Goal: Information Seeking & Learning: Learn about a topic

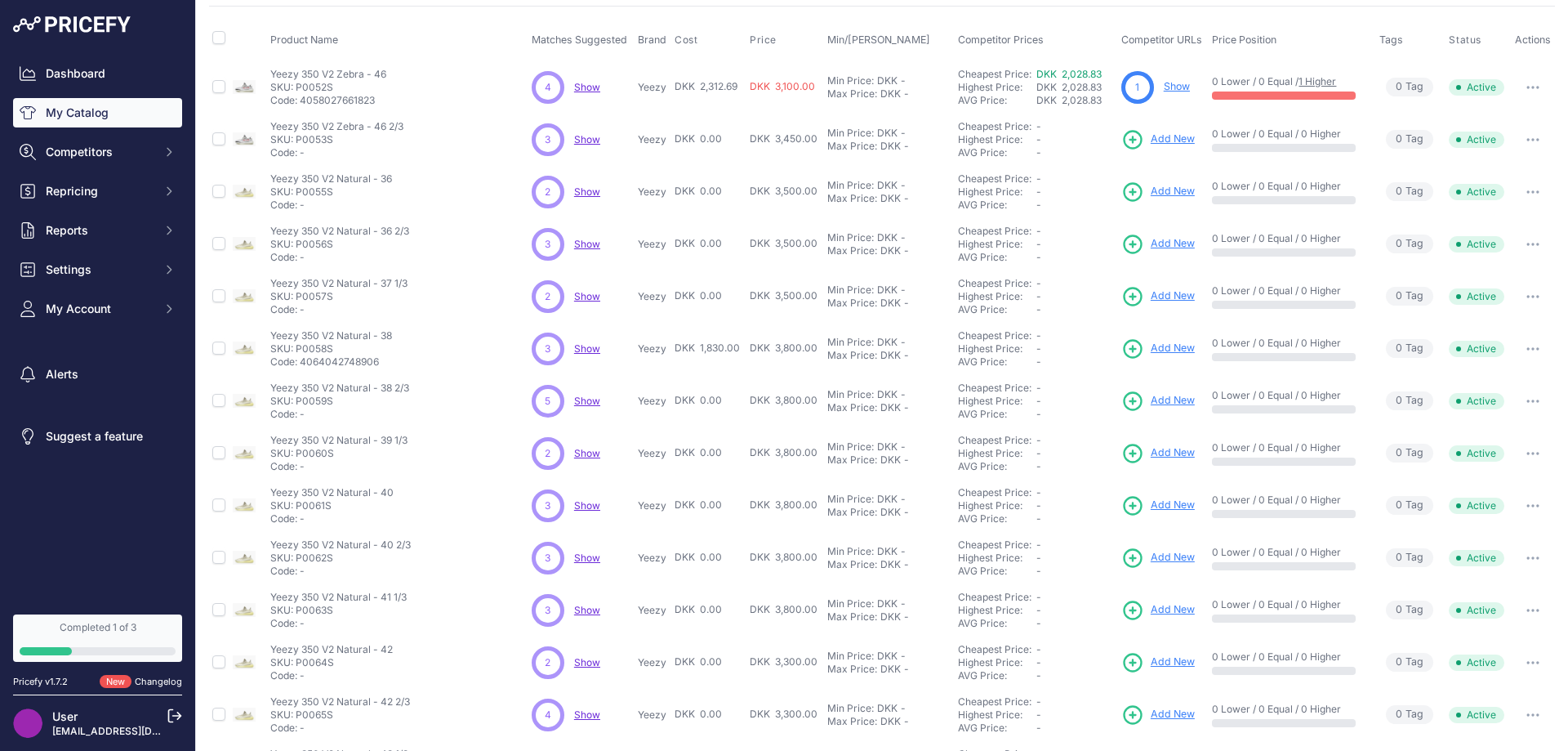
scroll to position [82, 0]
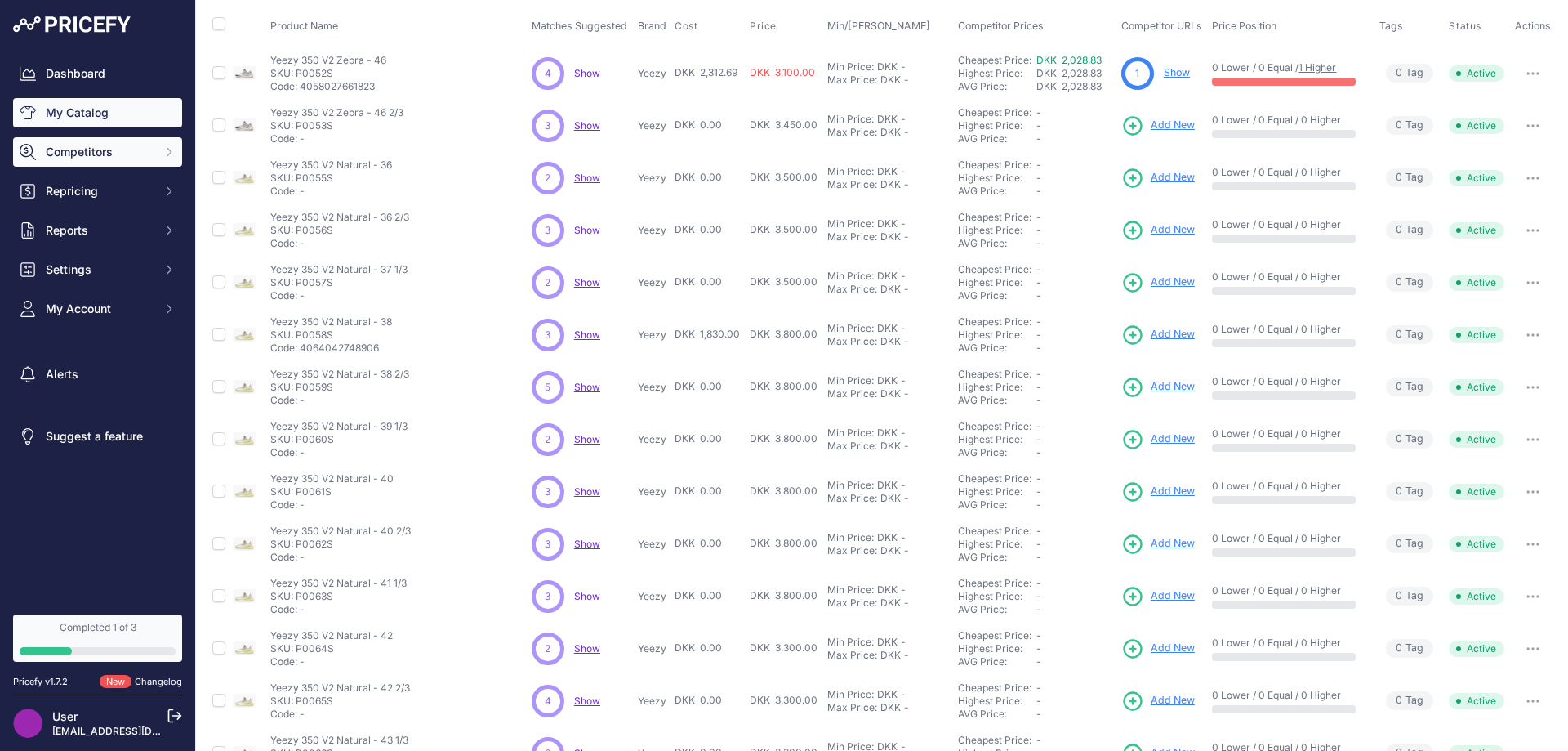
click at [164, 165] on button "Competitors" at bounding box center [97, 152] width 169 height 29
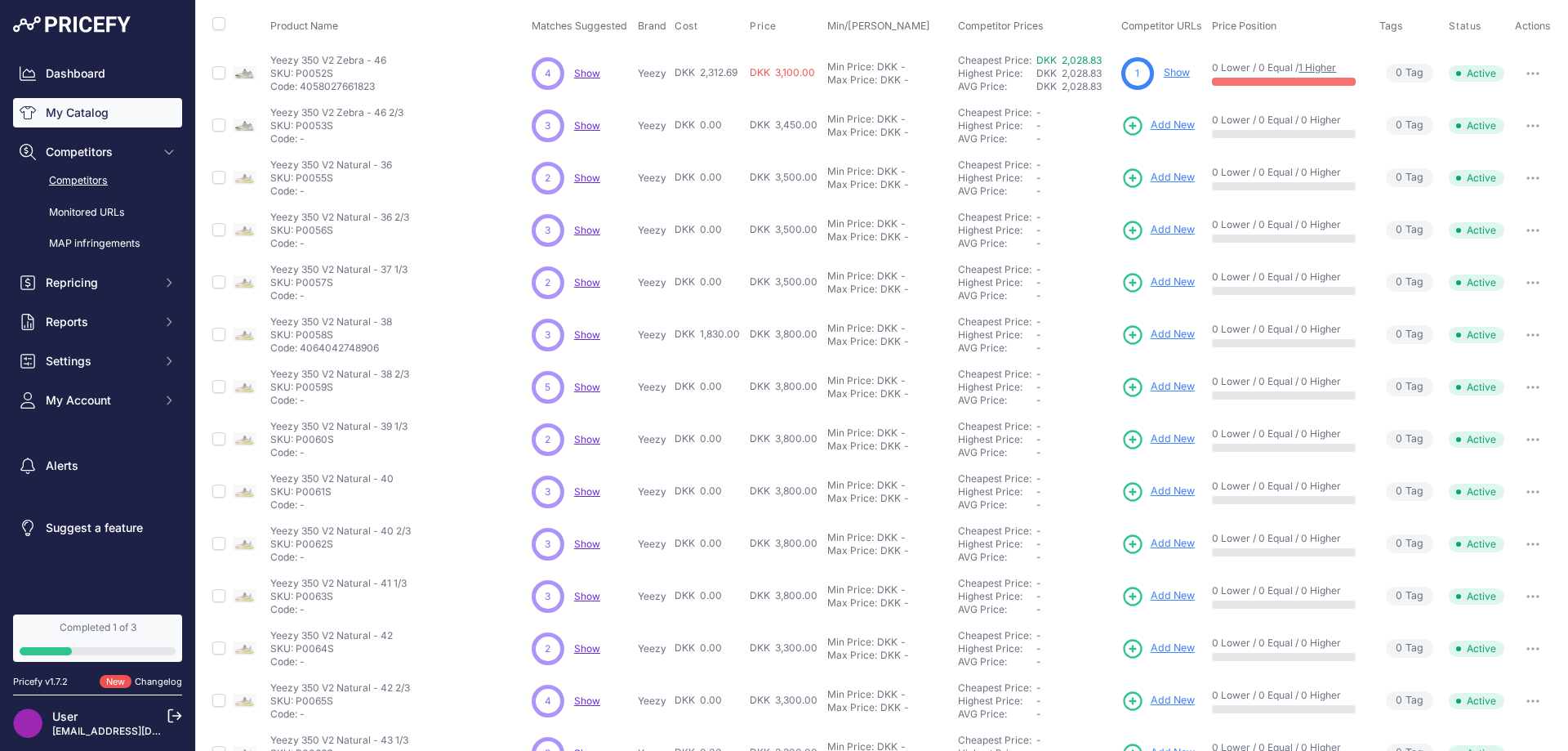
click at [134, 186] on link "Competitors" at bounding box center [97, 181] width 169 height 28
click at [110, 210] on link "Monitored URLs" at bounding box center [97, 212] width 169 height 28
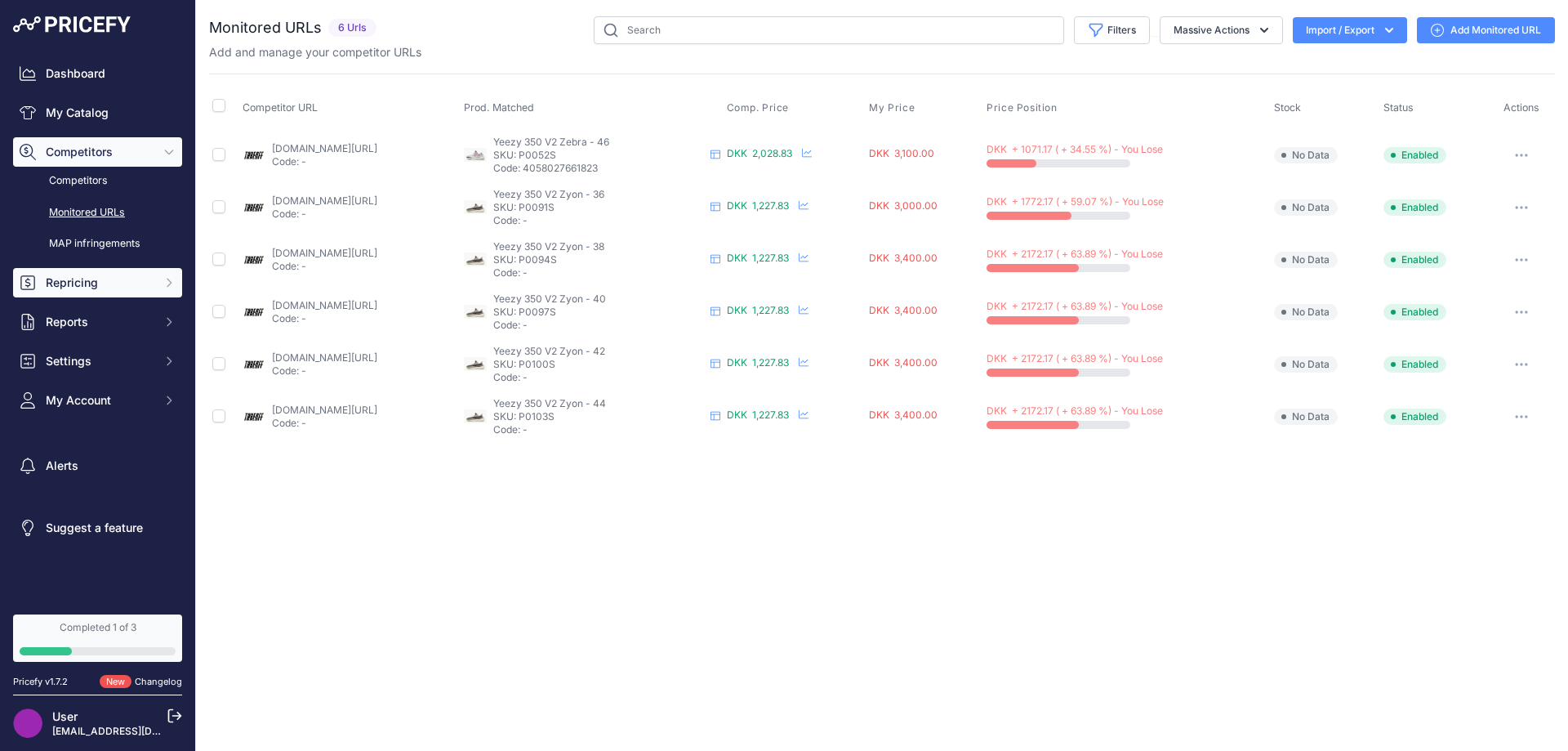
click at [111, 281] on span "Repricing" at bounding box center [99, 282] width 107 height 16
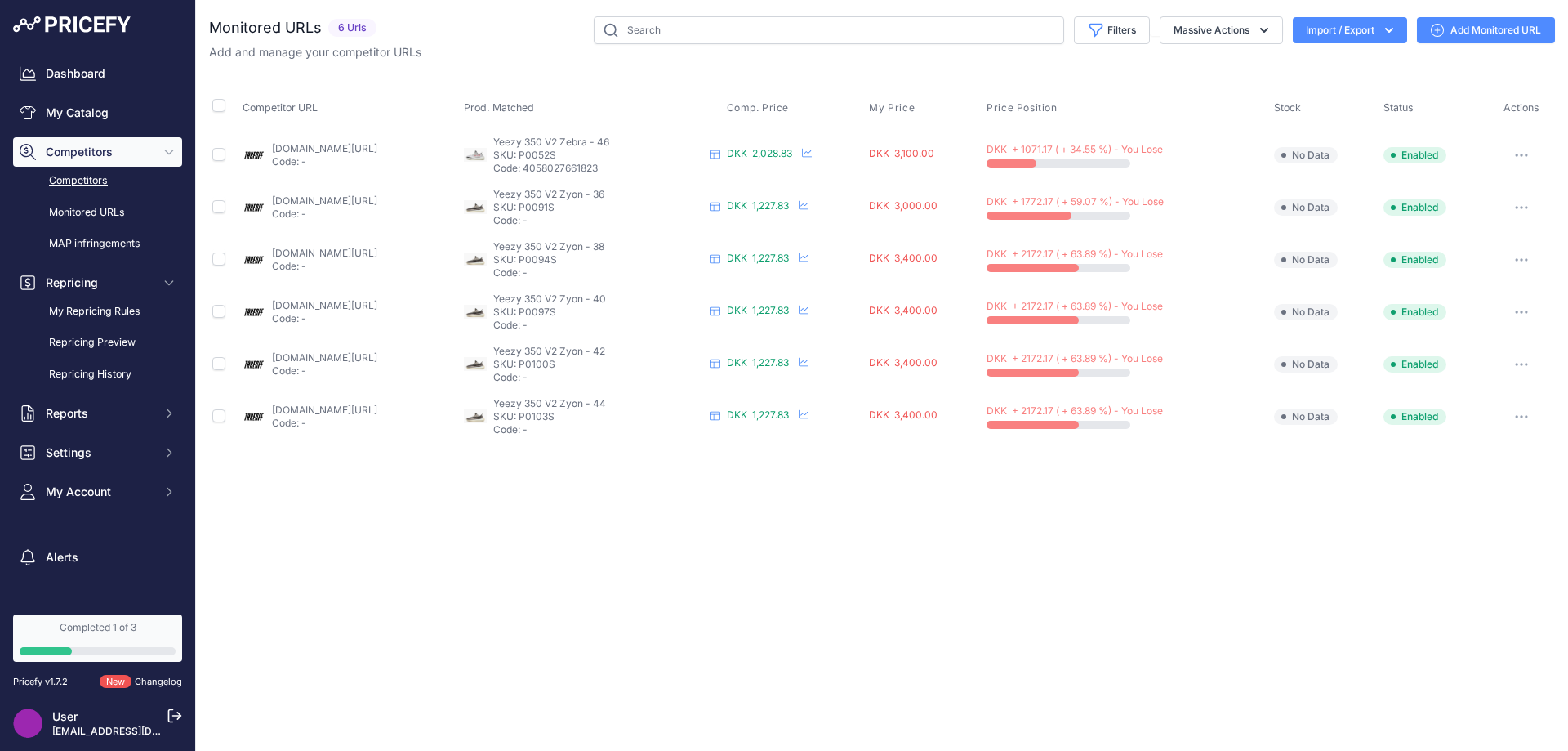
click at [91, 185] on link "Competitors" at bounding box center [97, 181] width 169 height 28
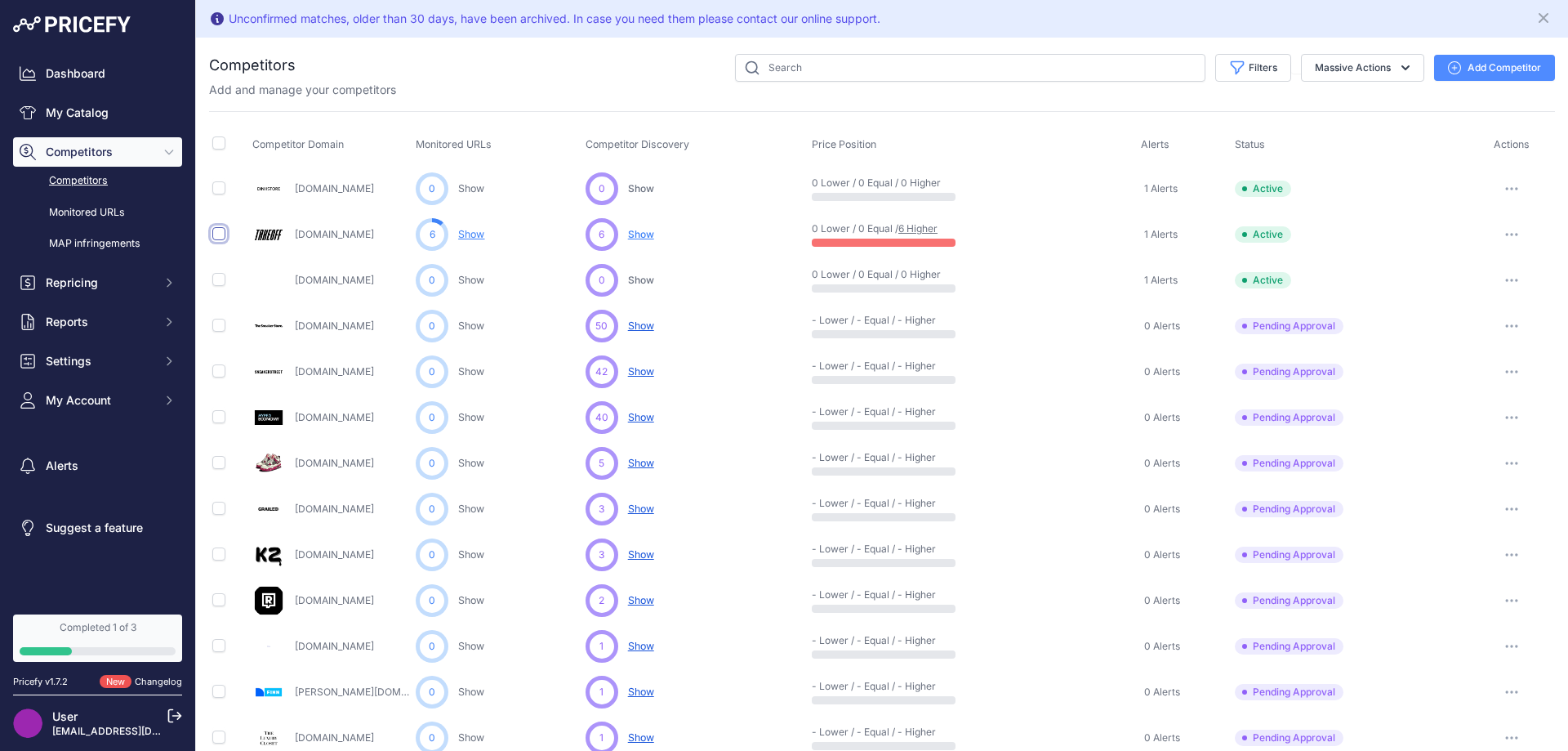
click at [217, 238] on input "checkbox" at bounding box center [219, 233] width 13 height 13
checkbox input "true"
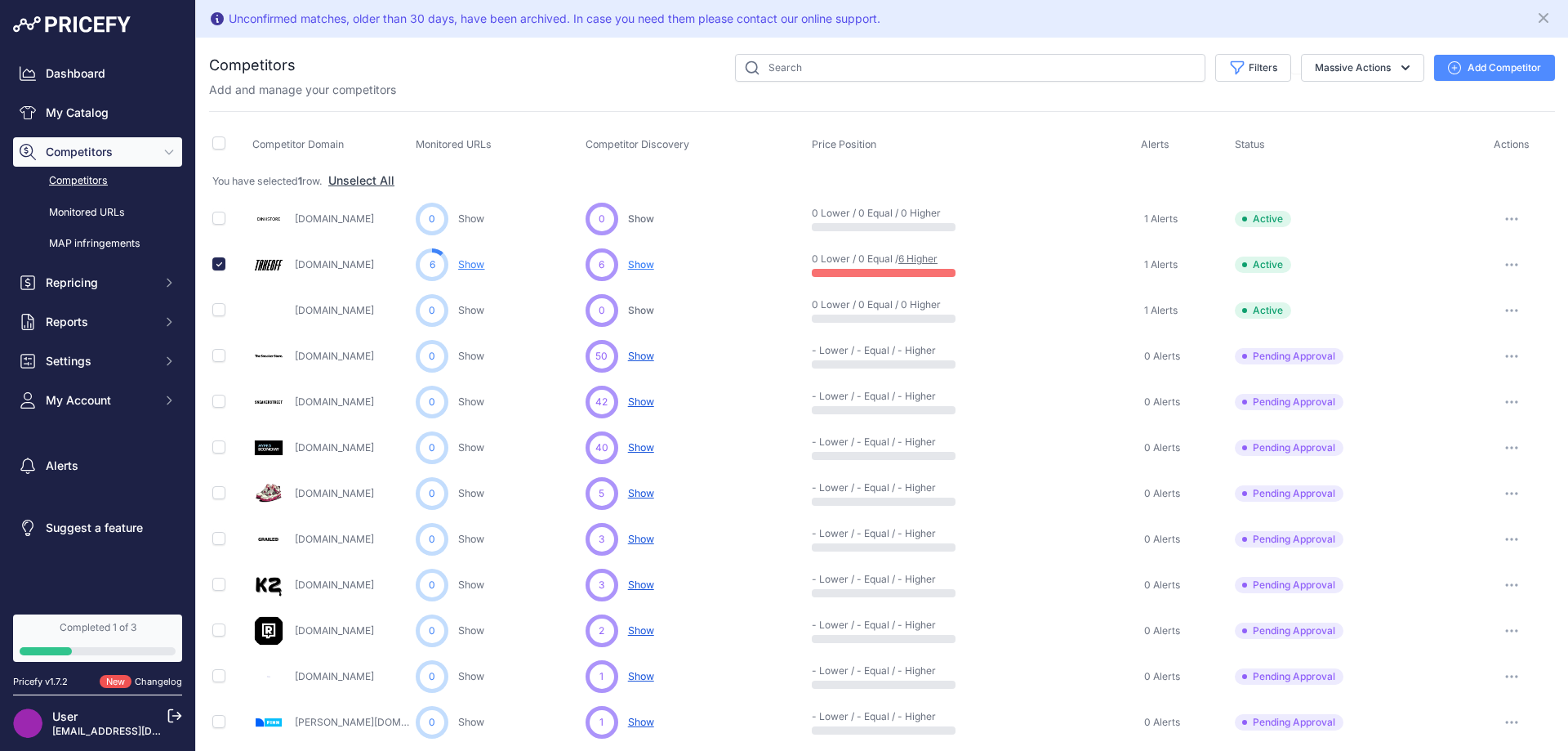
click at [1511, 265] on button "button" at bounding box center [1512, 264] width 33 height 23
click at [1463, 293] on link "View Competitor Profile" at bounding box center [1484, 299] width 136 height 26
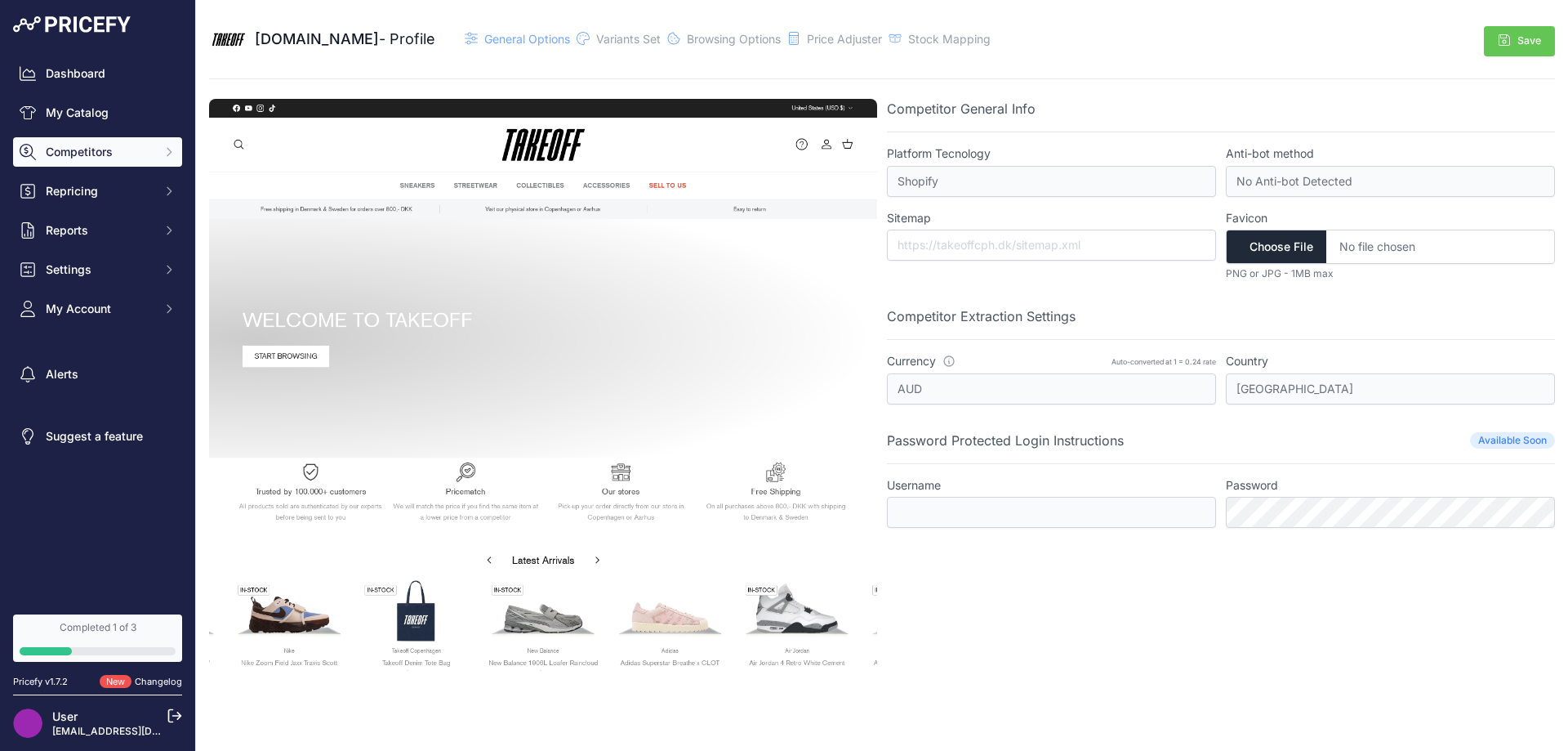
click at [135, 145] on button "Competitors" at bounding box center [97, 152] width 169 height 29
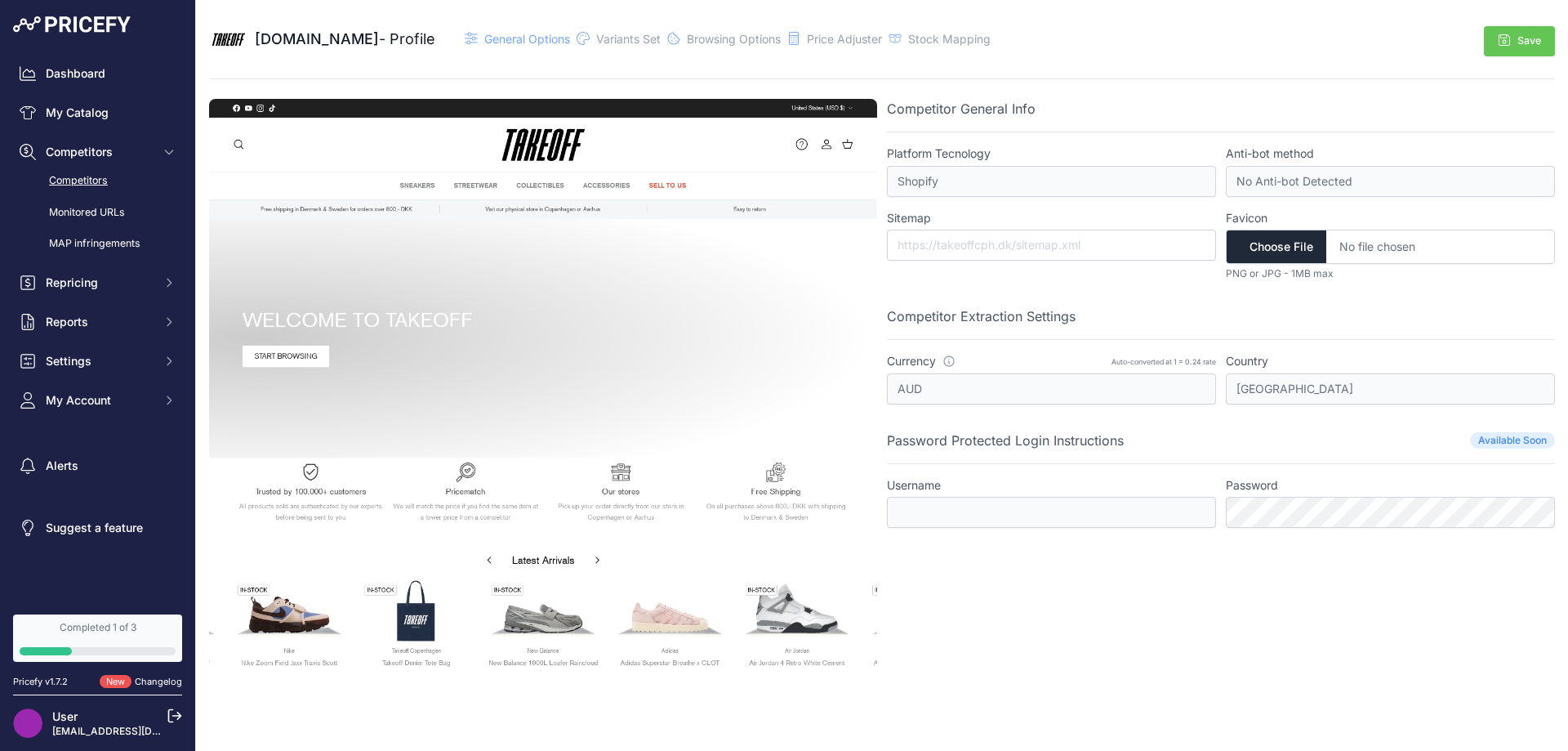
click at [145, 184] on link "Competitors" at bounding box center [97, 181] width 169 height 28
click at [74, 281] on span "Repricing" at bounding box center [99, 282] width 107 height 16
